Goal: Task Accomplishment & Management: Complete application form

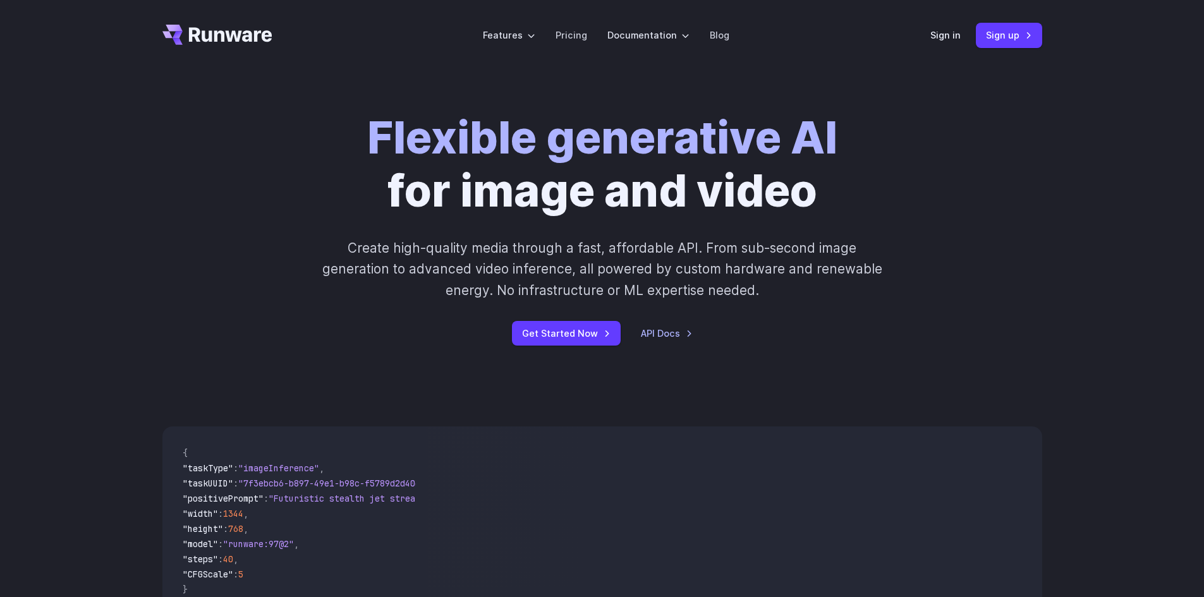
scroll to position [316, 0]
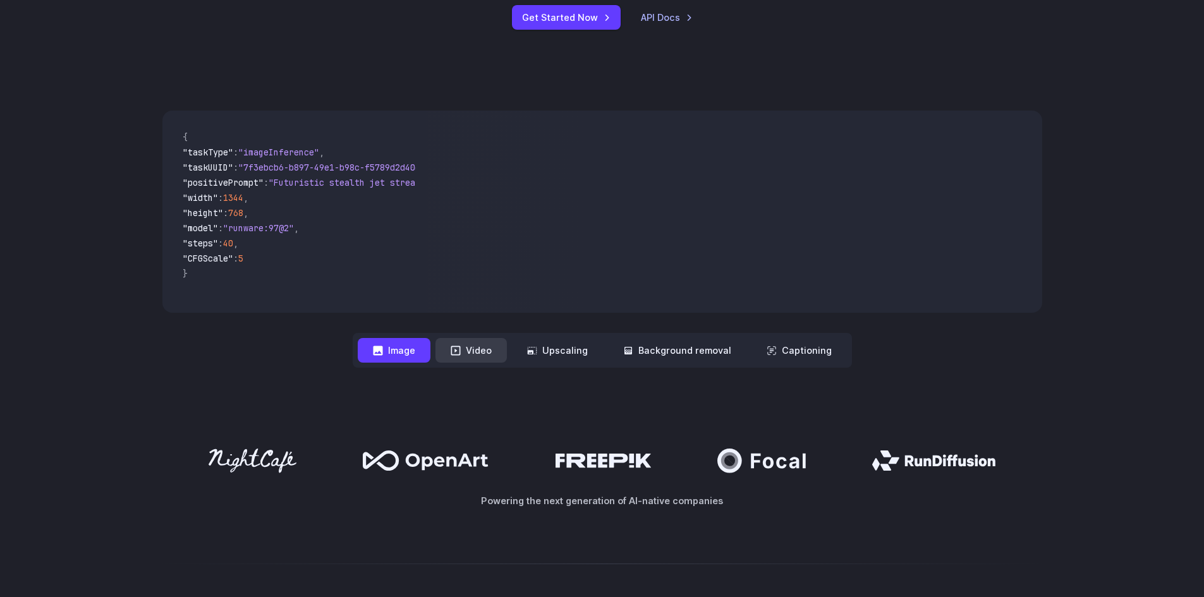
click at [472, 355] on button "Video" at bounding box center [471, 350] width 71 height 25
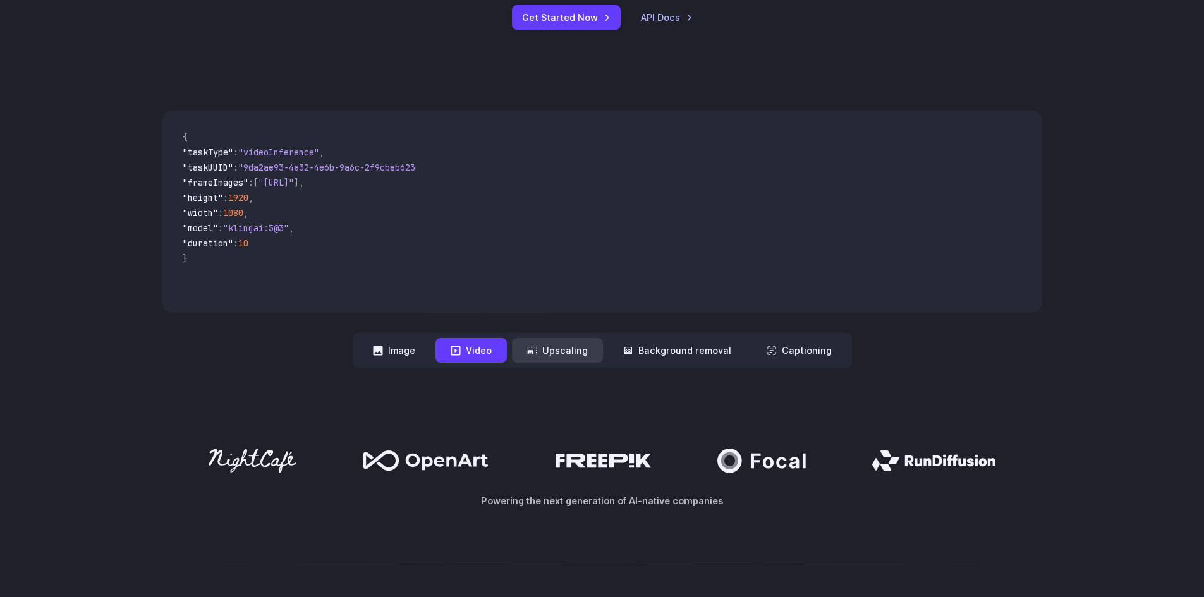
click at [565, 355] on button "Upscaling" at bounding box center [557, 350] width 91 height 25
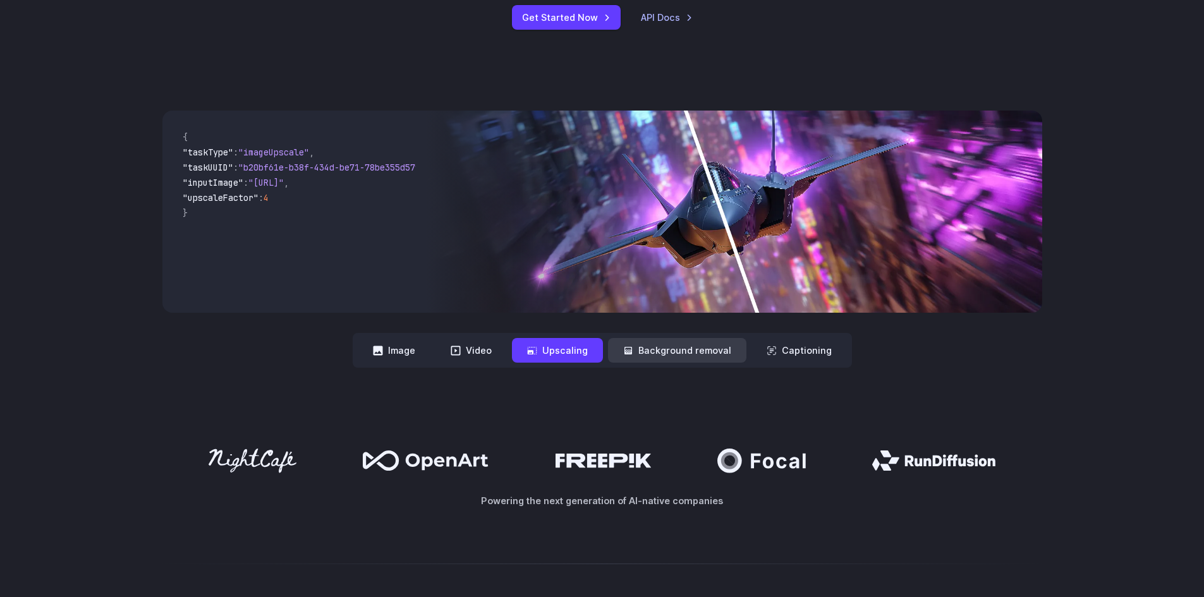
click at [652, 346] on button "Background removal" at bounding box center [677, 350] width 138 height 25
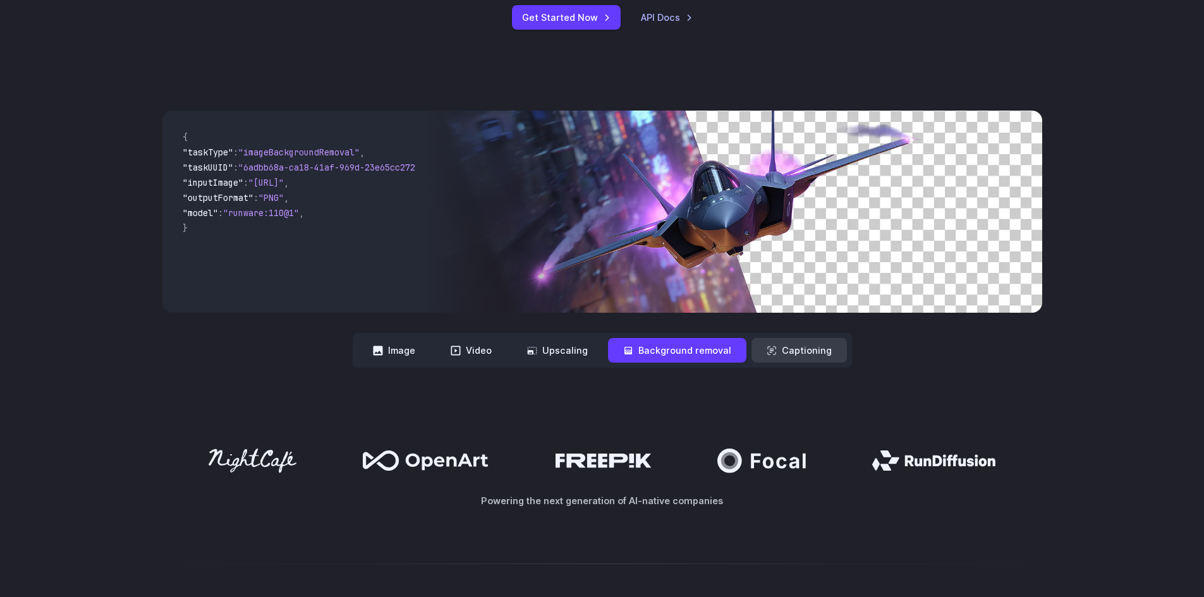
click at [756, 340] on button "Captioning" at bounding box center [799, 350] width 95 height 25
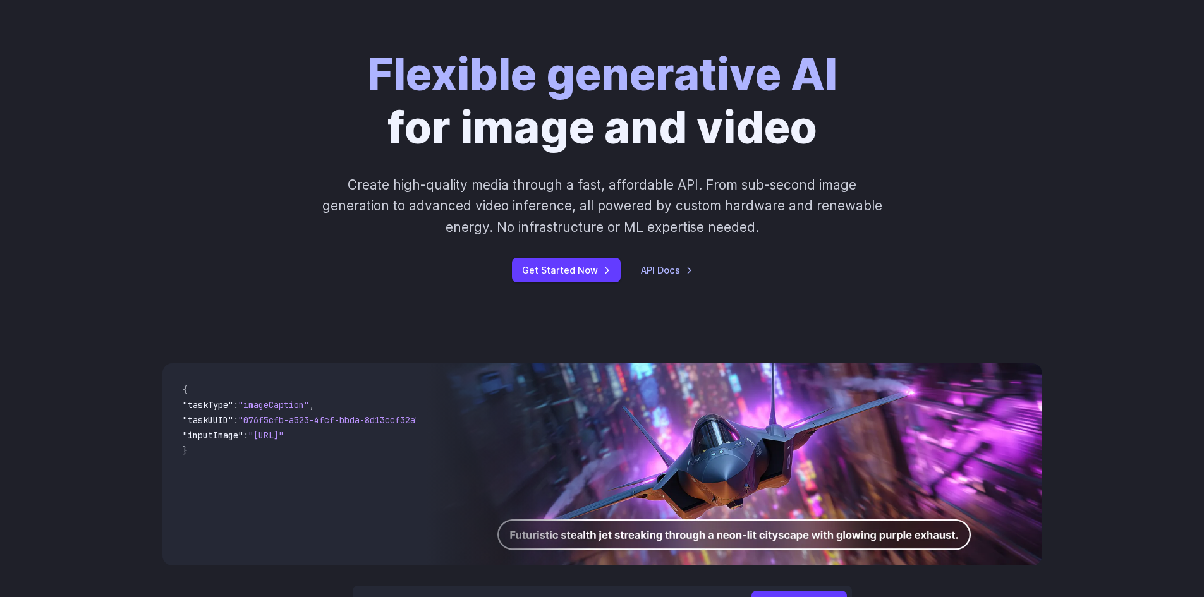
scroll to position [0, 0]
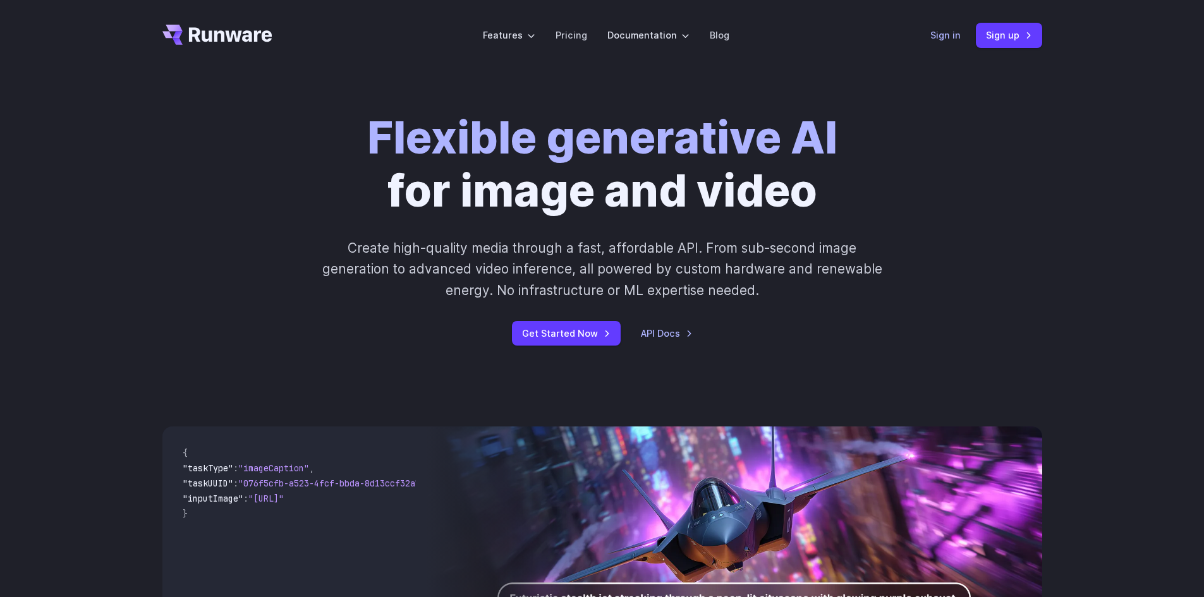
click at [950, 37] on link "Sign in" at bounding box center [946, 35] width 30 height 15
drag, startPoint x: 1000, startPoint y: 29, endPoint x: 839, endPoint y: 278, distance: 296.1
click at [1000, 30] on link "Sign up" at bounding box center [1009, 35] width 66 height 25
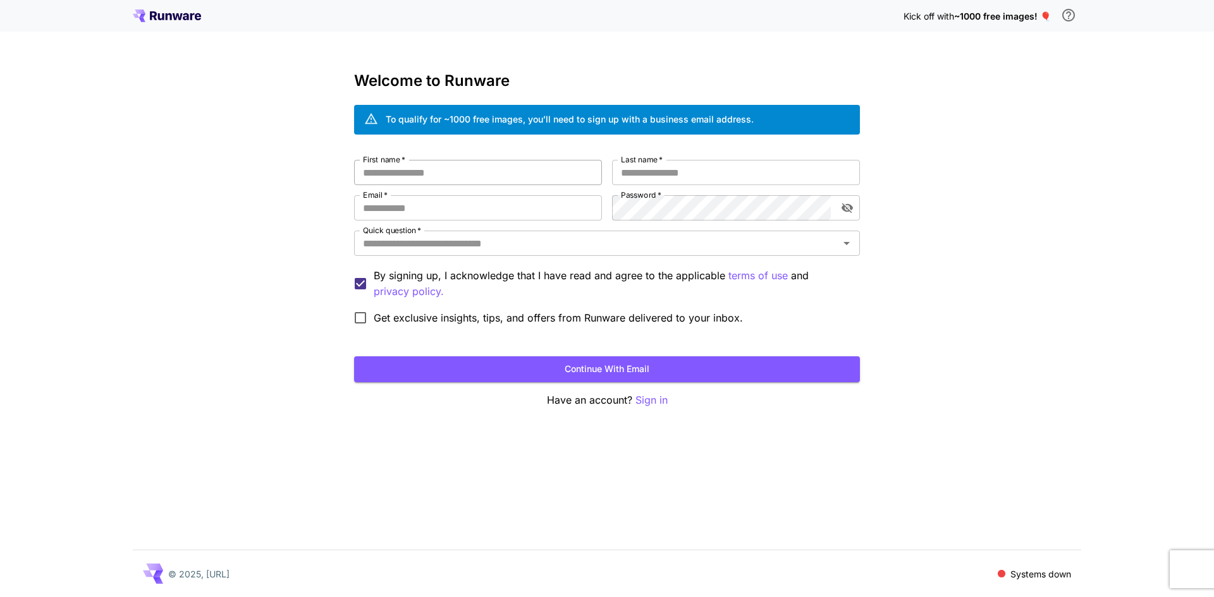
click at [521, 178] on input "First name   *" at bounding box center [478, 172] width 248 height 25
click at [1001, 575] on span at bounding box center [1002, 574] width 8 height 8
